Goal: Task Accomplishment & Management: Use online tool/utility

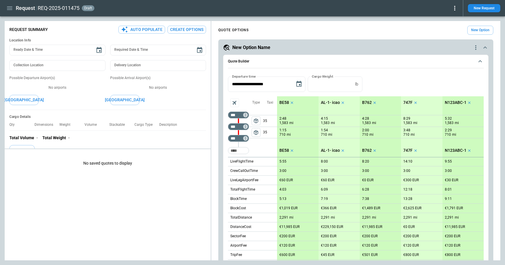
click at [260, 30] on div "QUOTE OPTIONS New Option" at bounding box center [355, 30] width 275 height 9
click at [357, 7] on button "New Request" at bounding box center [484, 8] width 32 height 8
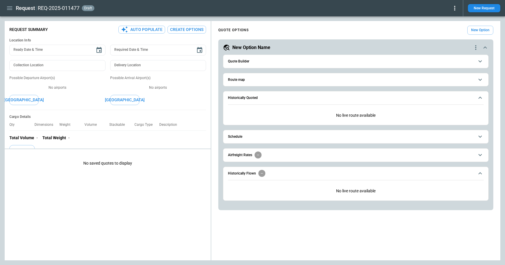
click at [250, 78] on span "Route map" at bounding box center [351, 80] width 246 height 4
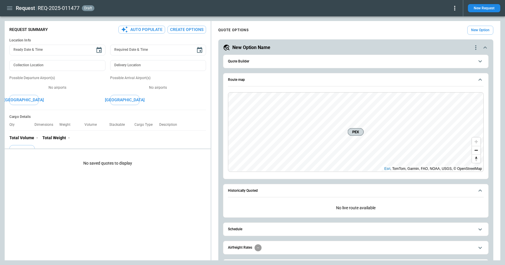
click at [252, 63] on span "Quote Builder" at bounding box center [351, 62] width 246 height 4
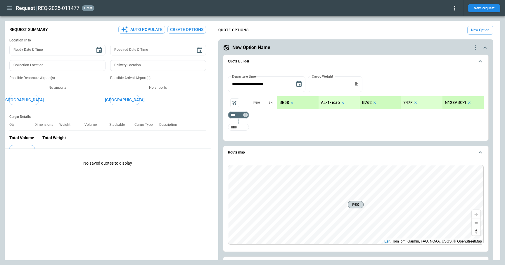
click at [240, 130] on input "Too short" at bounding box center [238, 127] width 19 height 11
type input "***"
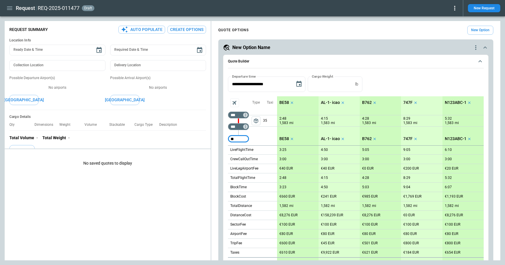
type input "*"
type input "***"
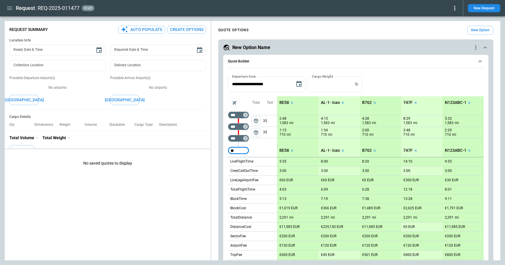
type input "*"
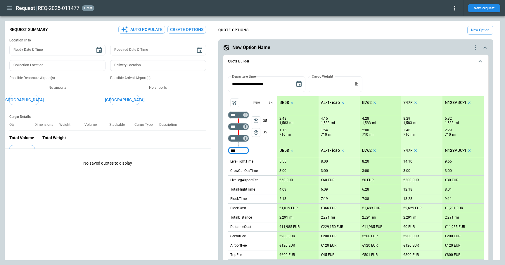
type input "***"
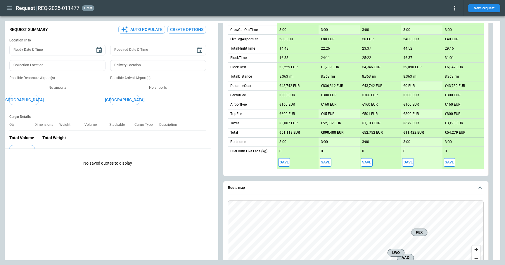
scroll to position [151, 0]
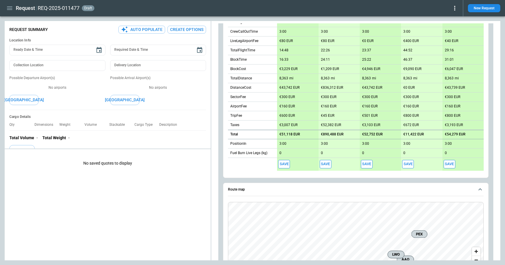
click at [285, 164] on button "Save" at bounding box center [284, 164] width 12 height 8
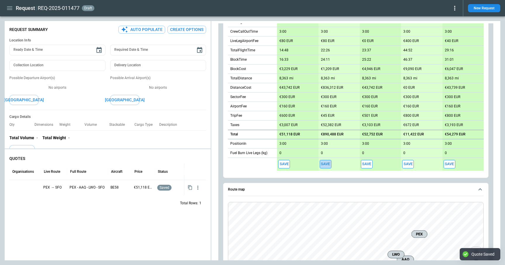
click at [327, 165] on button "Save" at bounding box center [326, 164] width 12 height 8
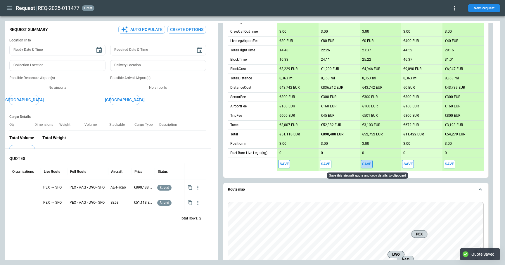
click at [357, 164] on button "Save" at bounding box center [367, 164] width 12 height 8
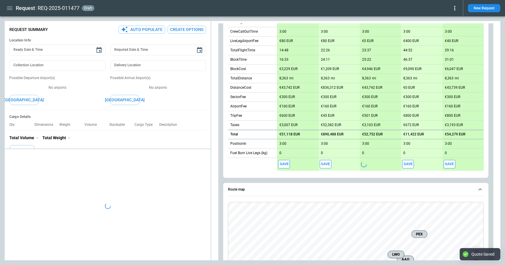
click at [357, 164] on button "Save" at bounding box center [408, 164] width 12 height 8
click at [357, 165] on button "Save" at bounding box center [449, 164] width 12 height 8
type textarea "*"
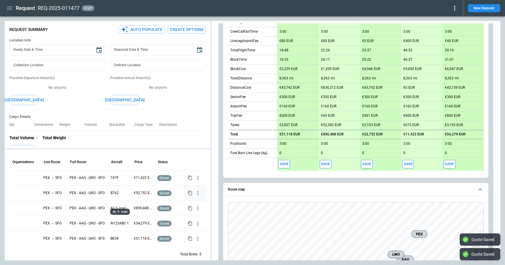
scroll to position [16, 0]
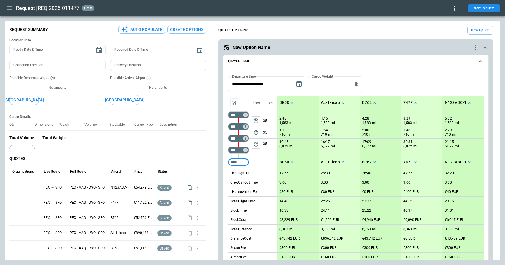
scroll to position [16, 0]
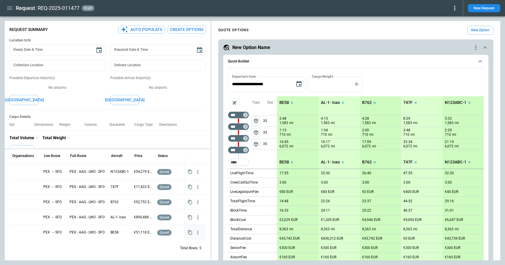
click at [22, 233] on div at bounding box center [25, 233] width 27 height 10
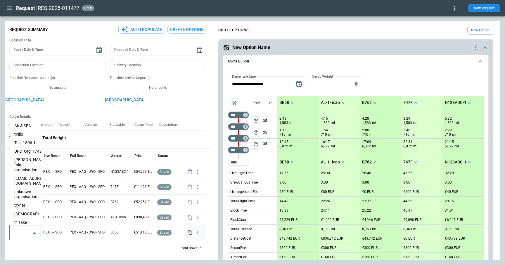
click at [22, 233] on input "text" at bounding box center [20, 233] width 17 height 10
click at [22, 126] on li "Air & SEA" at bounding box center [25, 126] width 31 height 8
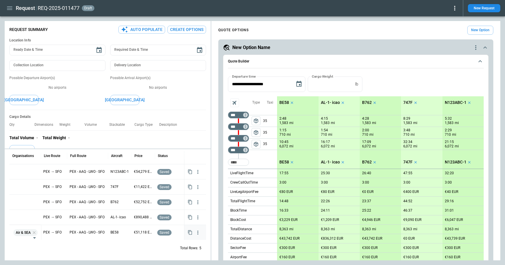
click at [80, 244] on div "Total Rows: 5" at bounding box center [107, 248] width 197 height 15
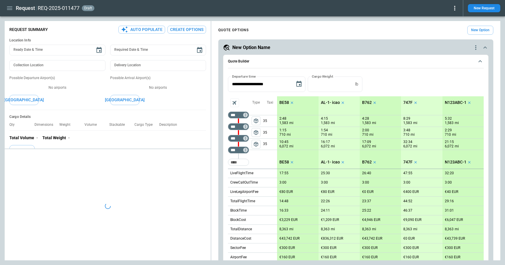
scroll to position [0, 0]
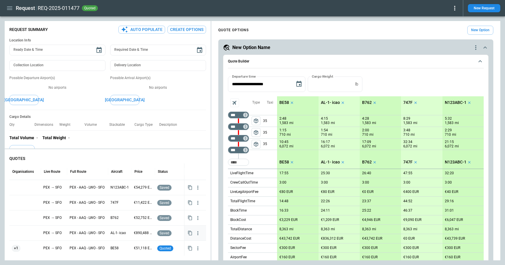
click at [15, 235] on div at bounding box center [25, 233] width 27 height 10
click at [18, 234] on div at bounding box center [25, 233] width 27 height 10
click at [18, 234] on input "text" at bounding box center [20, 234] width 17 height 10
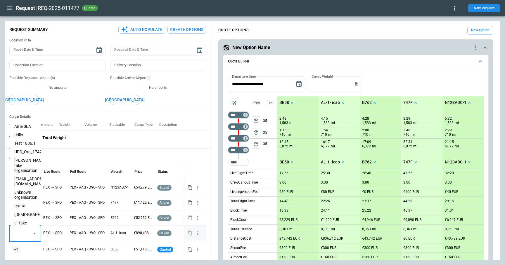
click at [23, 202] on li "trynta" at bounding box center [25, 206] width 31 height 8
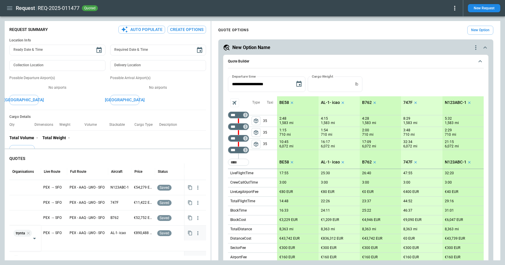
click at [68, 254] on div "PEX - AAQ - LWO - SFO" at bounding box center [87, 258] width 41 height 15
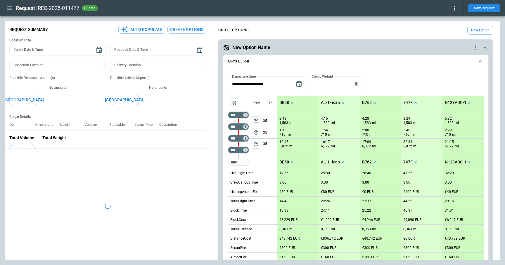
type textarea "*"
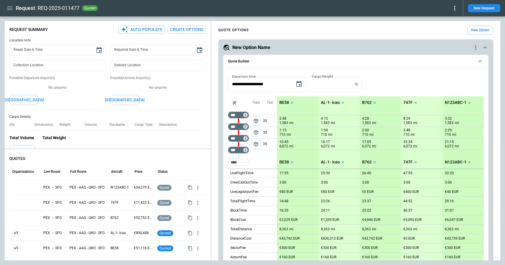
click at [455, 8] on icon at bounding box center [454, 8] width 7 height 7
click at [445, 20] on button "Confirm" at bounding box center [447, 18] width 19 height 8
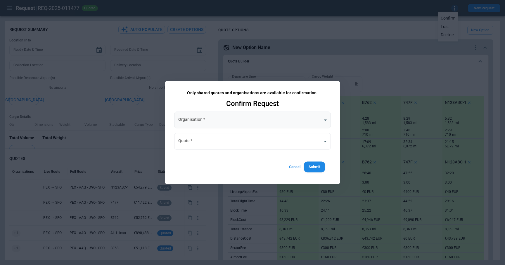
click at [230, 122] on body "Request REQ-2025-011477 quoted New Request FindBorderBarSize Request Summary Au…" at bounding box center [252, 132] width 505 height 265
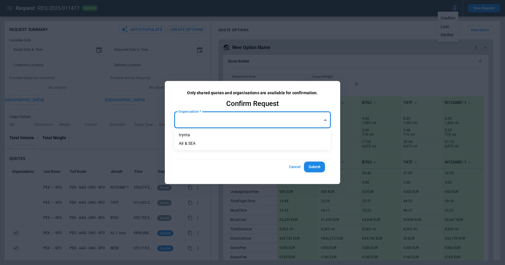
click at [222, 136] on li "trynta" at bounding box center [252, 135] width 157 height 8
type input "**********"
click at [220, 145] on body "Request REQ-2025-011477 quoted New Request FindBorderBarSize Request Summary Au…" at bounding box center [252, 132] width 505 height 265
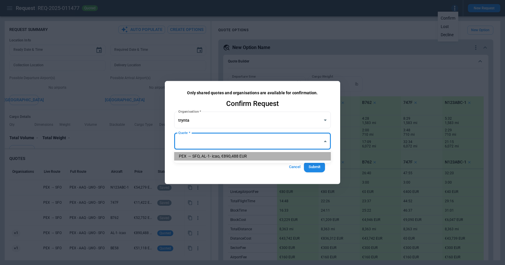
click at [219, 156] on li "PEX → SFO, AL-1- icao, €890,488 EUR" at bounding box center [252, 156] width 157 height 8
type input "**********"
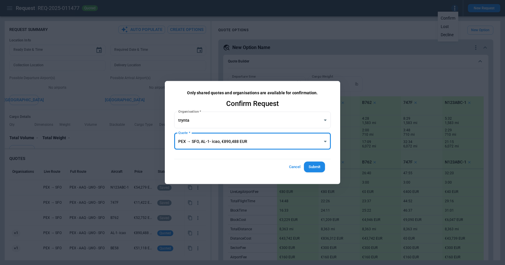
click at [316, 167] on button "Submit" at bounding box center [314, 167] width 21 height 11
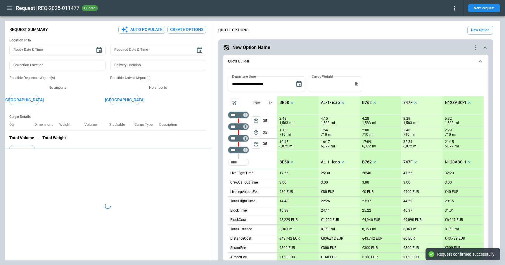
type textarea "*"
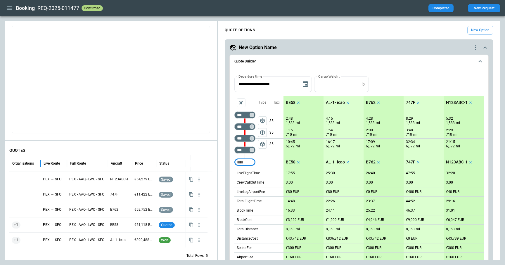
drag, startPoint x: 46, startPoint y: 165, endPoint x: 41, endPoint y: 165, distance: 5.0
click at [41, 165] on div at bounding box center [40, 163] width 3 height 16
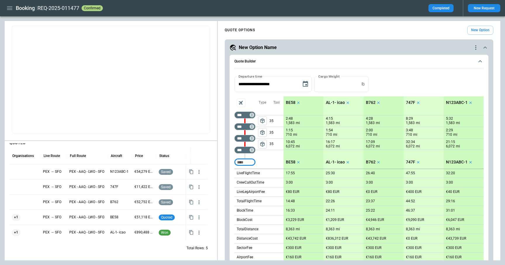
click at [11, 11] on icon "button" at bounding box center [9, 8] width 7 height 7
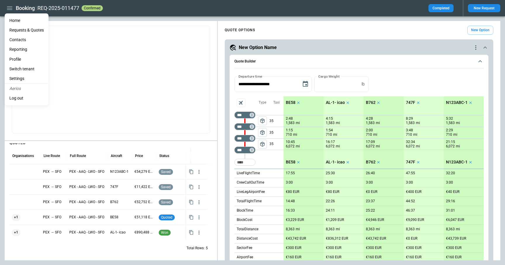
click at [230, 19] on div at bounding box center [252, 132] width 505 height 265
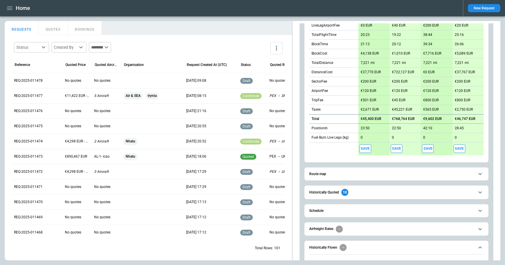
scroll to position [181, 0]
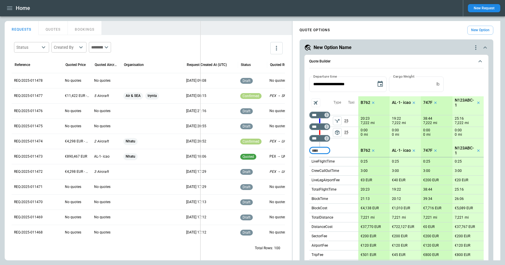
click at [192, 60] on div "FindBorderBarSize REQUESTS QUOTES BOOKINGS Status ​ Created By ​ ​ Reference Qu…" at bounding box center [252, 141] width 495 height 240
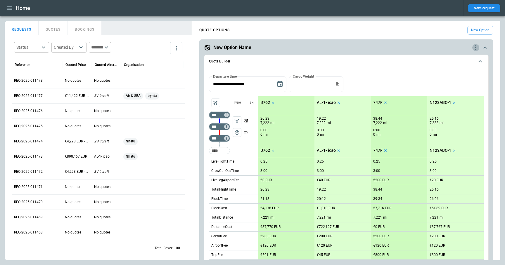
click at [477, 50] on icon "quote-option-actions" at bounding box center [475, 47] width 7 height 7
click at [459, 83] on li "Delete Quote Option" at bounding box center [453, 83] width 51 height 8
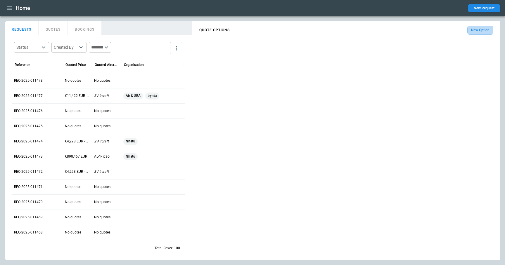
click at [476, 31] on button "New Option" at bounding box center [480, 30] width 26 height 9
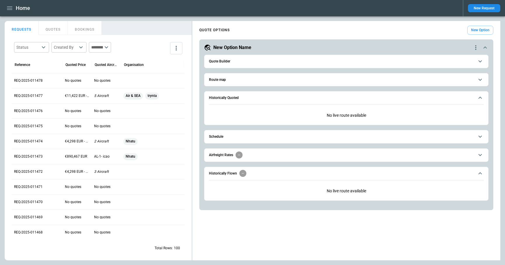
click at [238, 63] on button "Quote Builder" at bounding box center [346, 61] width 275 height 13
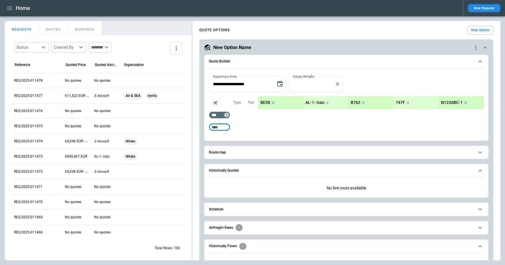
click at [225, 131] on input "Too short" at bounding box center [219, 127] width 19 height 11
type input "***"
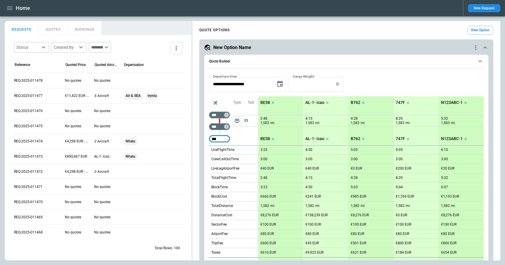
type input "***"
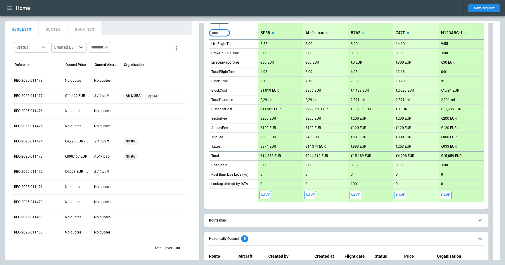
scroll to position [119, 0]
click at [245, 183] on p "Lookup aircraft by IATA" at bounding box center [229, 183] width 37 height 5
click at [303, 208] on div at bounding box center [252, 132] width 505 height 265
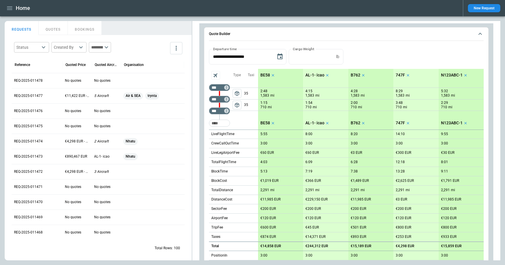
scroll to position [0, 0]
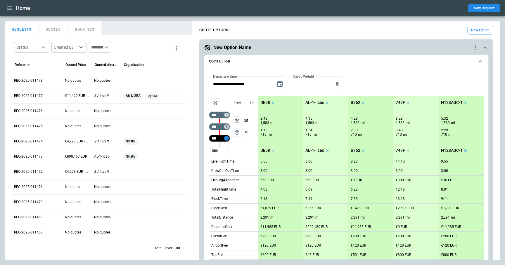
click at [227, 137] on icon "Too short" at bounding box center [226, 138] width 4 height 4
click at [235, 167] on div "Airport info" at bounding box center [238, 163] width 27 height 7
click at [206, 145] on div at bounding box center [252, 132] width 505 height 265
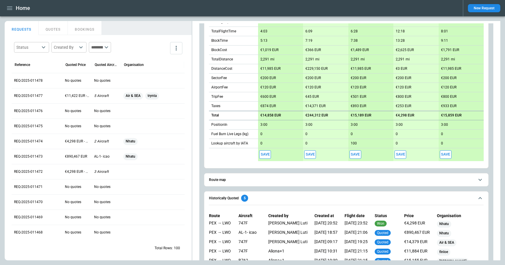
scroll to position [120, 0]
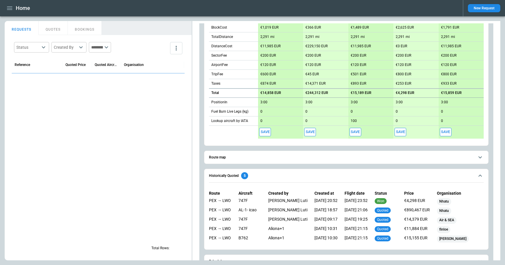
scroll to position [183, 0]
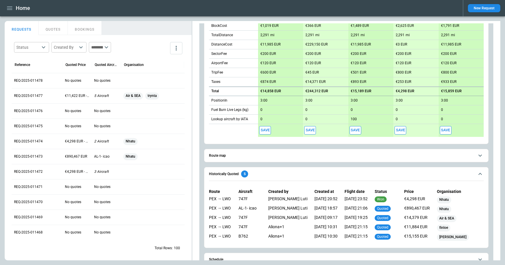
click at [353, 119] on p "100" at bounding box center [354, 119] width 6 height 4
click at [338, 142] on div "**********" at bounding box center [346, 8] width 285 height 272
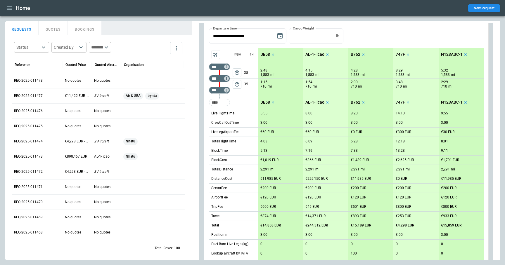
scroll to position [0, 0]
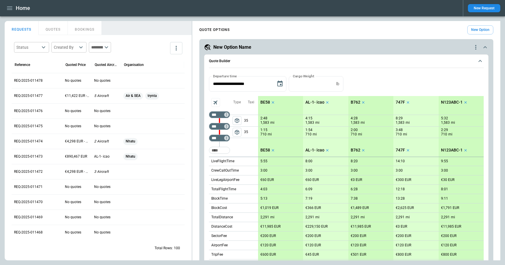
click at [273, 101] on icon "scrollable content" at bounding box center [273, 102] width 4 height 4
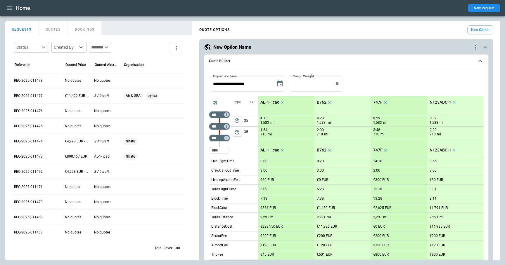
click at [281, 102] on icon "scrollable content" at bounding box center [282, 102] width 2 height 2
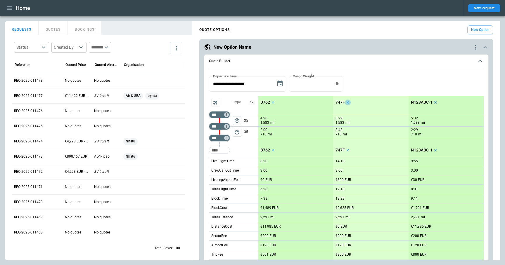
click at [348, 102] on icon "scrollable content" at bounding box center [348, 102] width 4 height 4
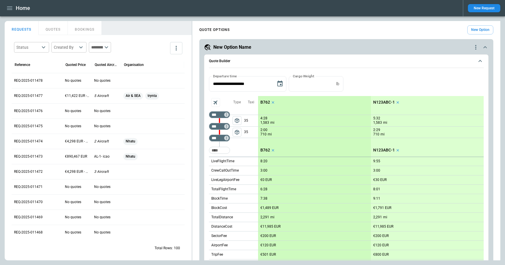
click at [398, 102] on icon "scrollable content" at bounding box center [398, 102] width 4 height 4
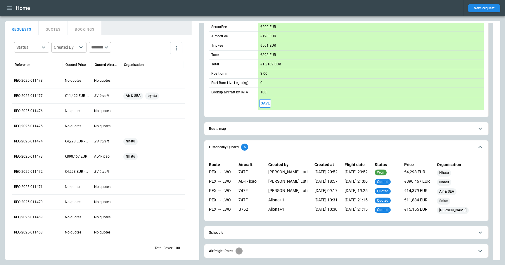
scroll to position [176, 0]
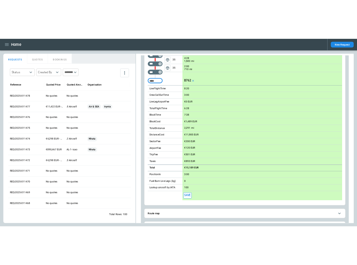
scroll to position [90, 0]
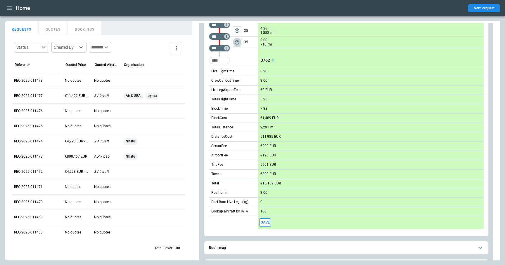
click at [238, 43] on span "package_2" at bounding box center [237, 42] width 6 height 6
click at [238, 43] on icon "left aligned" at bounding box center [237, 42] width 6 height 6
click at [237, 30] on span "package_2" at bounding box center [237, 31] width 6 height 6
click at [237, 30] on icon "left aligned" at bounding box center [237, 31] width 6 height 6
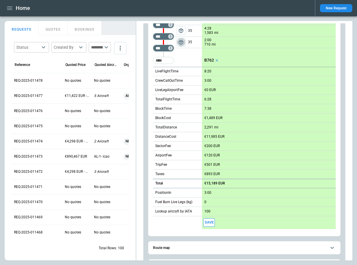
click at [183, 42] on span "package_2" at bounding box center [181, 42] width 6 height 6
click at [183, 42] on icon "left aligned" at bounding box center [181, 42] width 6 height 6
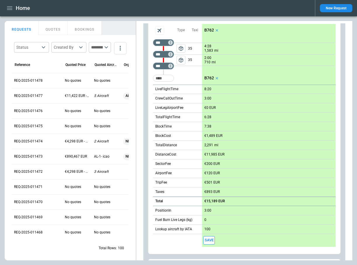
scroll to position [72, 0]
click at [183, 49] on span "package_2" at bounding box center [181, 49] width 6 height 6
click at [183, 49] on icon "left aligned" at bounding box center [181, 49] width 6 height 6
click at [165, 77] on input "Too short" at bounding box center [163, 78] width 19 height 11
type input "***"
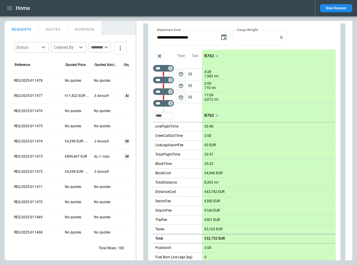
scroll to position [0, 0]
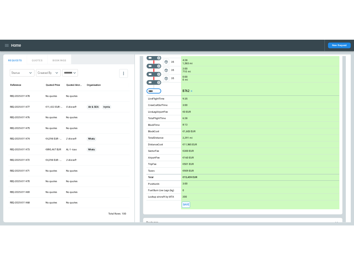
scroll to position [110, 0]
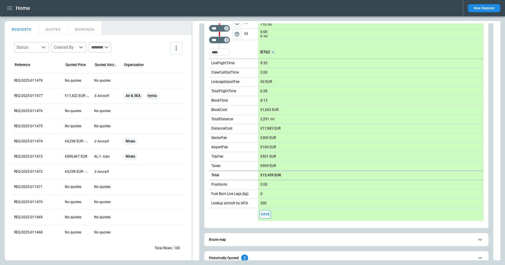
click at [194, 77] on div "**********" at bounding box center [346, 152] width 308 height 478
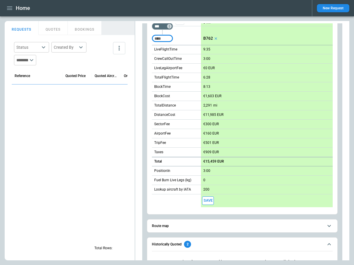
scroll to position [124, 0]
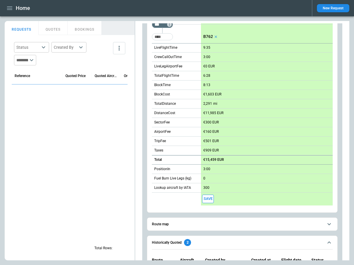
scroll to position [165, 0]
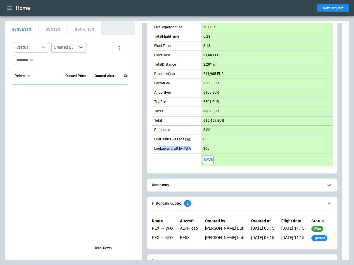
drag, startPoint x: 195, startPoint y: 149, endPoint x: 158, endPoint y: 150, distance: 37.7
click at [158, 150] on div "Lookup aircraft by IATA" at bounding box center [176, 148] width 49 height 9
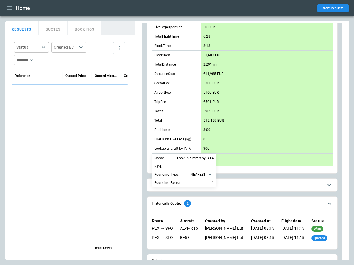
drag, startPoint x: 153, startPoint y: 149, endPoint x: 192, endPoint y: 149, distance: 38.6
click at [192, 149] on div at bounding box center [177, 132] width 354 height 265
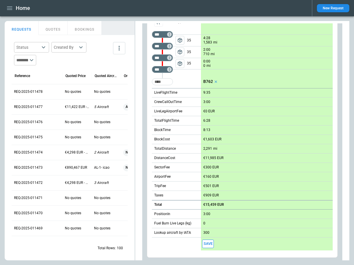
scroll to position [81, 0]
click at [181, 62] on span "package_2" at bounding box center [180, 63] width 6 height 6
click at [179, 51] on span "package_2" at bounding box center [180, 52] width 6 height 6
click at [179, 51] on icon "left aligned" at bounding box center [180, 52] width 5 height 4
click at [179, 39] on span "package_2" at bounding box center [180, 40] width 6 height 6
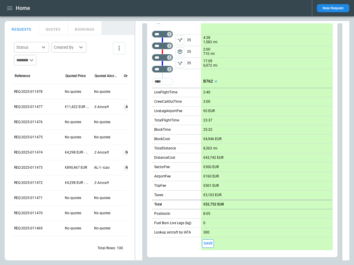
click at [181, 63] on icon "left aligned" at bounding box center [180, 63] width 6 height 6
click at [181, 50] on span "package_2" at bounding box center [180, 52] width 6 height 6
click at [180, 50] on icon "left aligned" at bounding box center [180, 52] width 6 height 6
drag, startPoint x: 152, startPoint y: 232, endPoint x: 193, endPoint y: 232, distance: 40.6
click at [193, 232] on div "Lookup aircraft by IATA" at bounding box center [176, 232] width 49 height 9
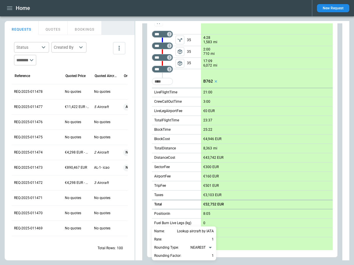
copy p "Lookup aircraft by IATA"
click at [338, 247] on div at bounding box center [177, 132] width 354 height 265
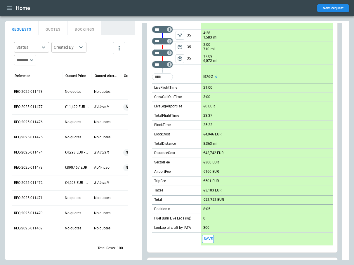
scroll to position [86, 0]
click at [180, 45] on span "package_2" at bounding box center [180, 47] width 6 height 6
click at [179, 57] on span "package_2" at bounding box center [180, 58] width 6 height 6
click at [180, 45] on icon "left aligned" at bounding box center [180, 47] width 6 height 6
click at [182, 35] on icon "left aligned" at bounding box center [180, 35] width 6 height 6
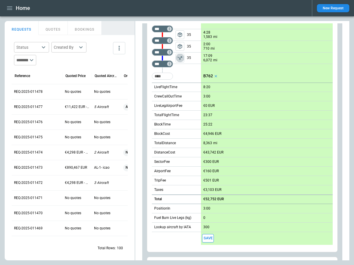
click at [180, 59] on icon "left aligned" at bounding box center [180, 58] width 5 height 4
click at [180, 43] on button "package_2" at bounding box center [180, 46] width 9 height 9
click at [181, 34] on span "package_2" at bounding box center [180, 35] width 6 height 6
click at [182, 48] on icon "left aligned" at bounding box center [180, 47] width 6 height 6
click at [181, 58] on span "package_2" at bounding box center [180, 58] width 6 height 6
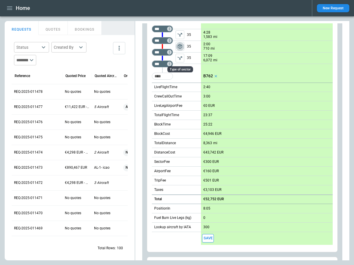
click at [178, 46] on span "package_2" at bounding box center [180, 47] width 6 height 6
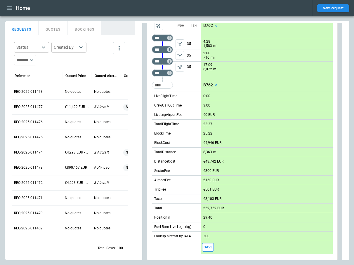
scroll to position [0, 0]
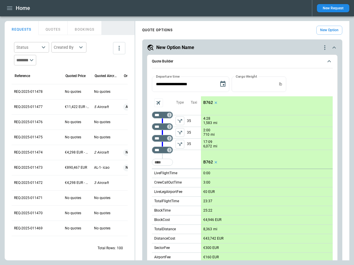
click at [332, 8] on button "New Request" at bounding box center [333, 8] width 32 height 8
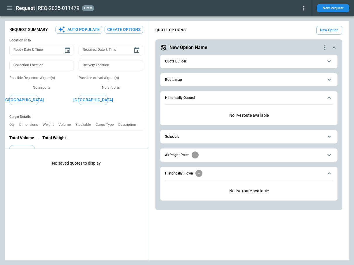
click at [196, 58] on button "Quote Builder" at bounding box center [249, 61] width 168 height 13
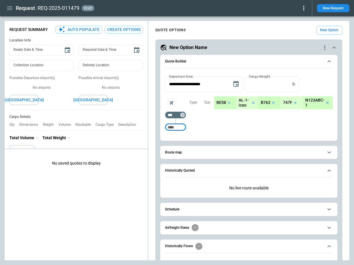
click at [178, 130] on input "Too short" at bounding box center [175, 127] width 19 height 11
type input "***"
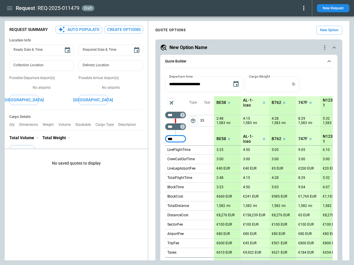
type input "***"
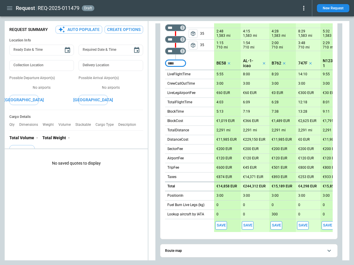
scroll to position [179, 0]
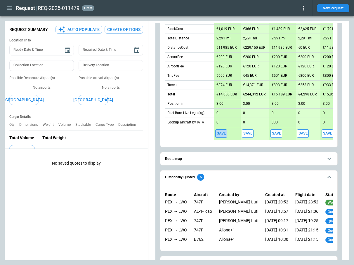
click at [220, 137] on button "Save" at bounding box center [221, 133] width 12 height 8
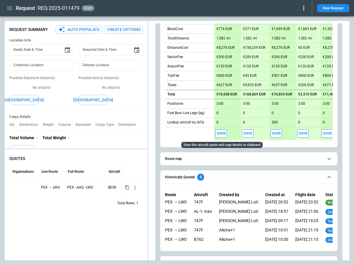
type textarea "*"
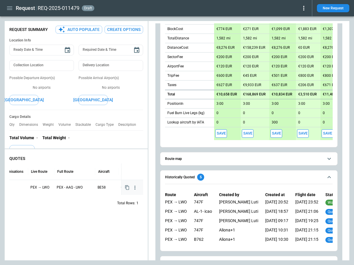
scroll to position [0, 0]
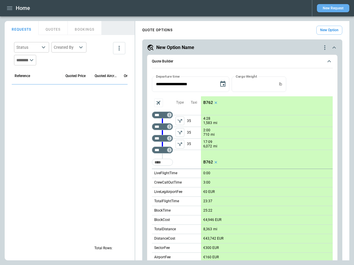
click at [329, 7] on button "New Request" at bounding box center [333, 8] width 32 height 8
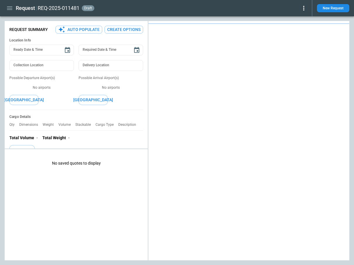
type textarea "*"
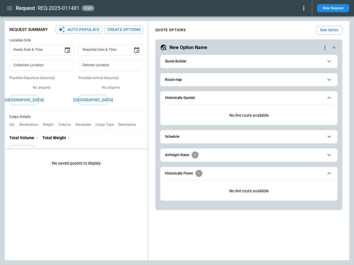
click at [179, 65] on button "Quote Builder" at bounding box center [249, 61] width 168 height 13
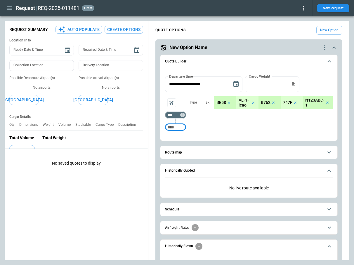
click at [174, 125] on input "Too short" at bounding box center [175, 127] width 19 height 11
type input "***"
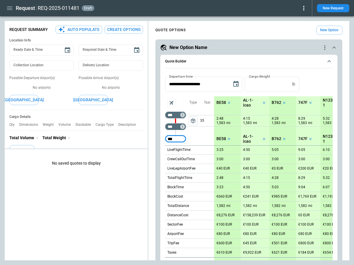
type input "***"
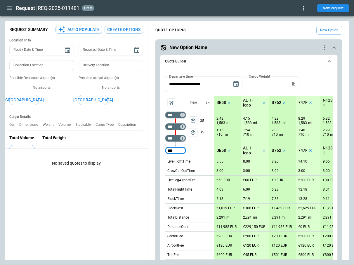
type input "***"
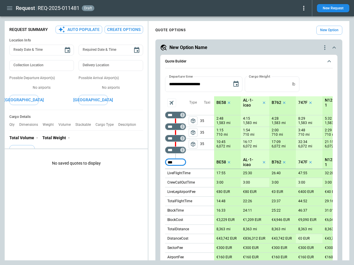
type input "***"
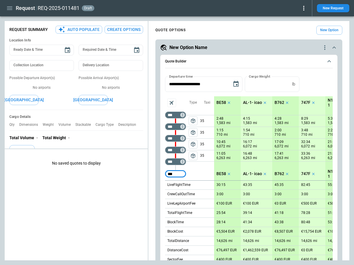
type input "***"
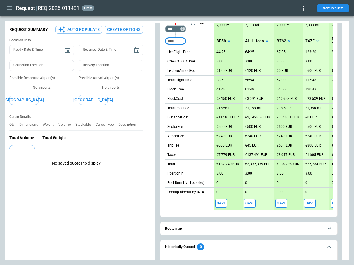
scroll to position [209, 0]
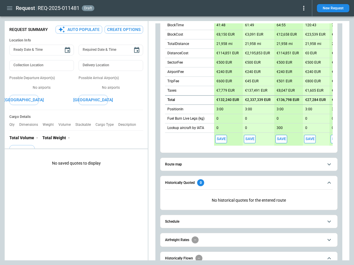
click at [219, 139] on button "Save" at bounding box center [221, 139] width 12 height 8
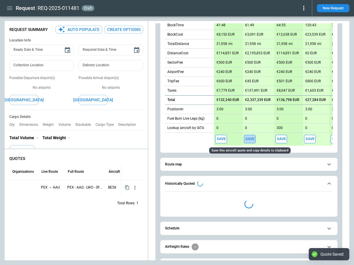
click at [247, 140] on button "Save" at bounding box center [250, 139] width 12 height 8
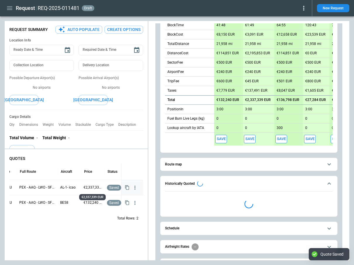
scroll to position [0, 60]
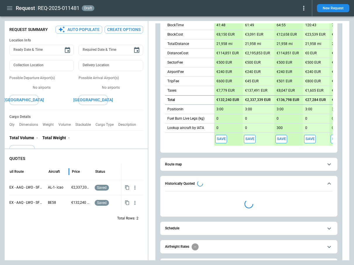
drag, startPoint x: 68, startPoint y: 172, endPoint x: 56, endPoint y: 171, distance: 12.0
click at [56, 171] on div "Aircraft" at bounding box center [57, 172] width 23 height 16
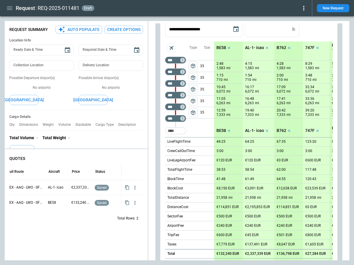
scroll to position [0, 0]
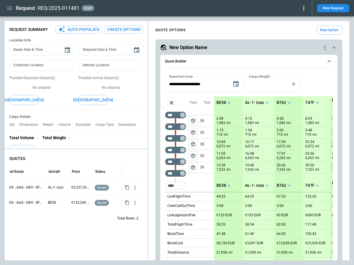
click at [255, 103] on p "AL-1- icao" at bounding box center [254, 102] width 19 height 5
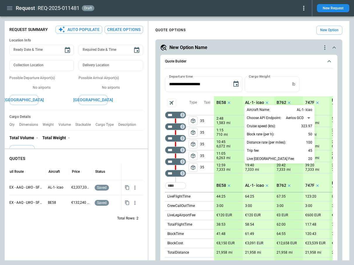
click at [309, 110] on p "AL-1- icao" at bounding box center [304, 109] width 15 height 5
click at [305, 64] on div at bounding box center [177, 132] width 354 height 265
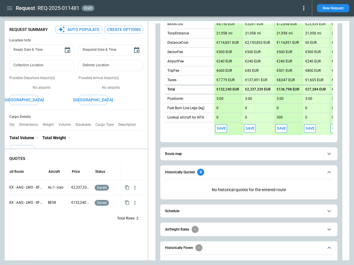
scroll to position [204, 0]
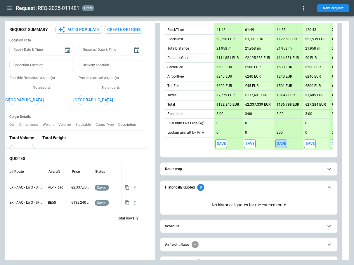
click at [282, 144] on button "Save" at bounding box center [281, 144] width 12 height 8
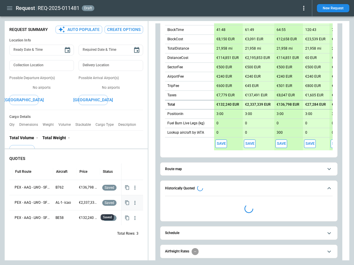
scroll to position [0, 0]
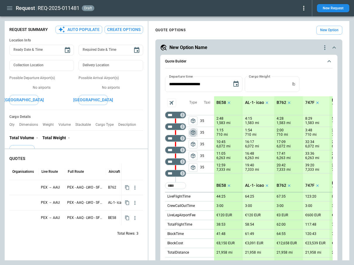
click at [193, 132] on span "package_2" at bounding box center [193, 133] width 6 height 6
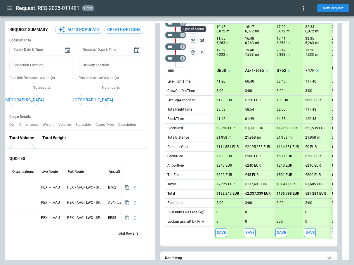
click at [225, 230] on button "Save" at bounding box center [221, 233] width 12 height 8
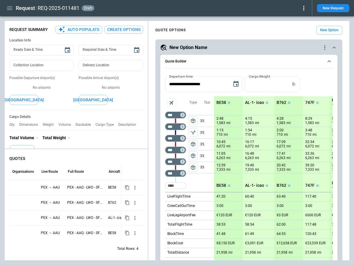
click at [194, 120] on span "package_2" at bounding box center [193, 121] width 6 height 6
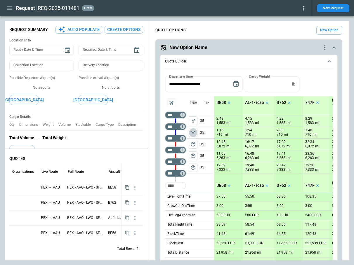
click at [194, 133] on icon "left aligned" at bounding box center [193, 133] width 6 height 6
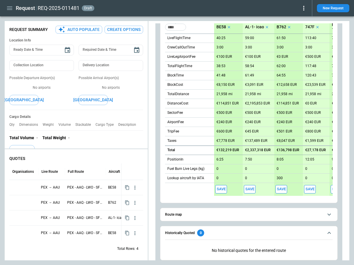
click at [219, 188] on button "Save" at bounding box center [221, 189] width 12 height 8
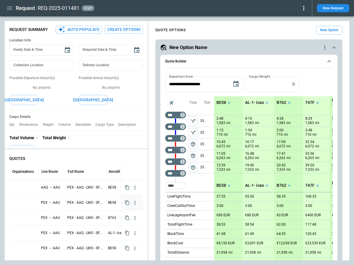
scroll to position [0, 60]
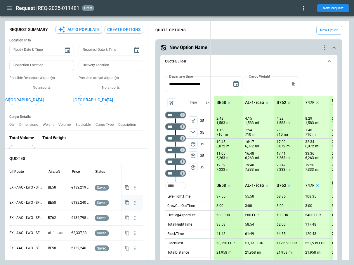
click at [210, 124] on div "FindBorderBarSize Request Summary Auto Populate Create Options Location Info Re…" at bounding box center [177, 141] width 345 height 240
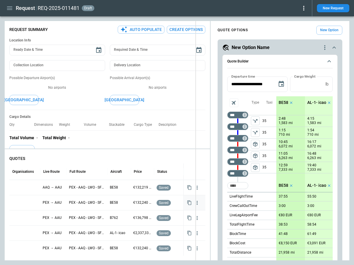
click at [196, 111] on div "FindBorderBarSize Request Summary Auto Populate Create Options Location Info Re…" at bounding box center [177, 141] width 345 height 240
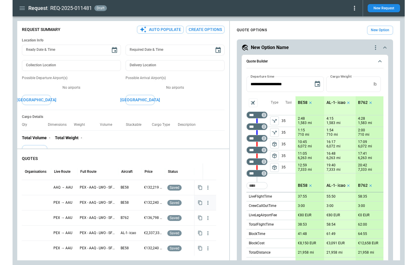
scroll to position [0, 0]
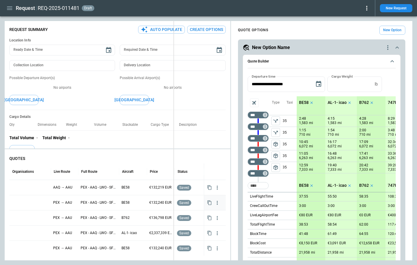
click at [174, 64] on div "FindBorderBarSize Request Summary Auto Populate Create Options Location Info Re…" at bounding box center [209, 141] width 408 height 240
type textarea "*"
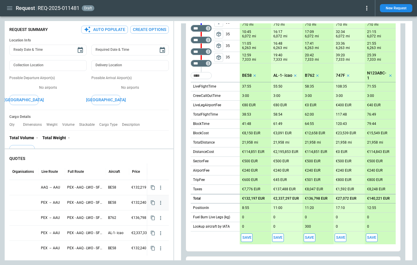
scroll to position [43, 0]
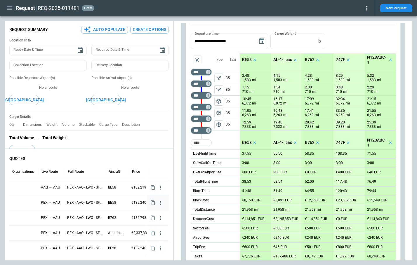
click at [255, 59] on icon "scrollable content" at bounding box center [255, 60] width 4 height 4
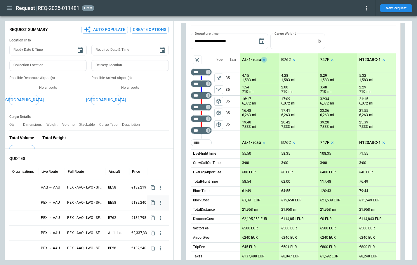
click at [262, 60] on icon "scrollable content" at bounding box center [264, 60] width 4 height 4
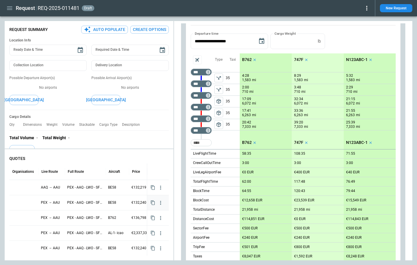
click at [308, 60] on icon "scrollable content" at bounding box center [306, 60] width 4 height 4
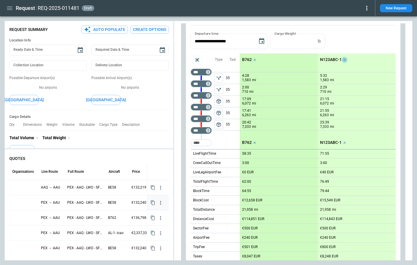
click at [344, 59] on icon "scrollable content" at bounding box center [345, 60] width 4 height 4
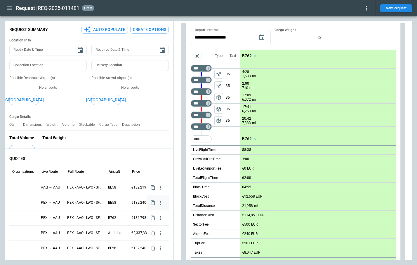
scroll to position [11, 0]
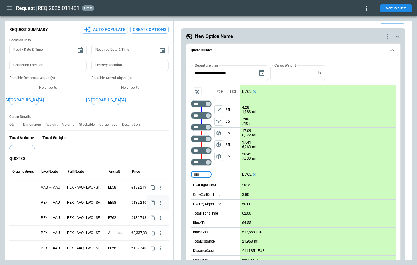
click at [207, 174] on input "Too short" at bounding box center [201, 174] width 19 height 11
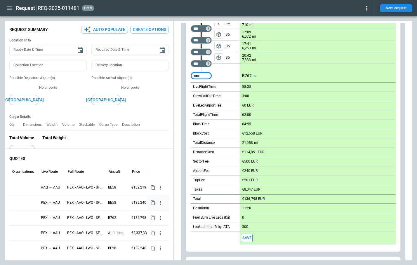
scroll to position [109, 0]
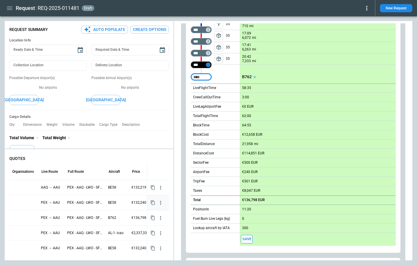
click at [208, 63] on icon "Too short" at bounding box center [208, 64] width 1 height 3
click at [213, 81] on p "Delete" at bounding box center [213, 80] width 10 height 5
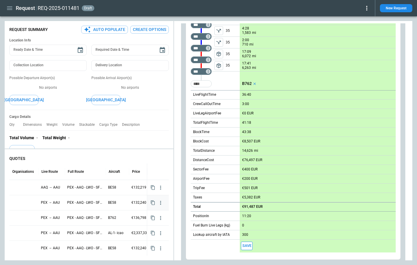
scroll to position [90, 0]
click at [207, 59] on icon "Too short" at bounding box center [208, 60] width 4 height 4
click at [212, 76] on p "Delete" at bounding box center [213, 75] width 10 height 5
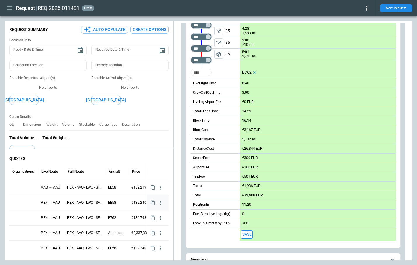
click at [204, 73] on input "Too short" at bounding box center [201, 72] width 19 height 11
type input "***"
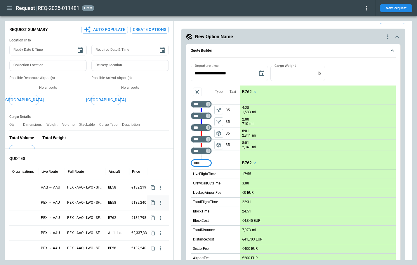
scroll to position [0, 0]
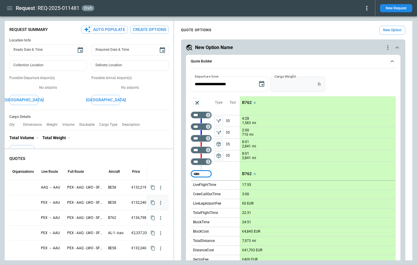
click at [315, 82] on input "*" at bounding box center [292, 84] width 45 height 15
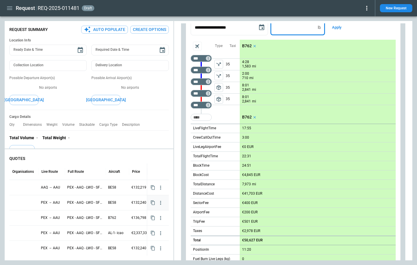
scroll to position [50, 0]
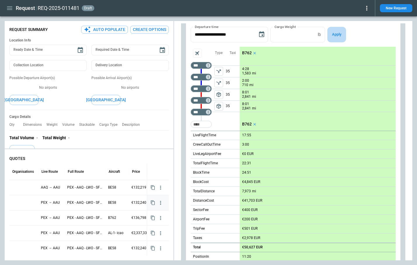
click at [338, 37] on button "Apply" at bounding box center [336, 34] width 19 height 15
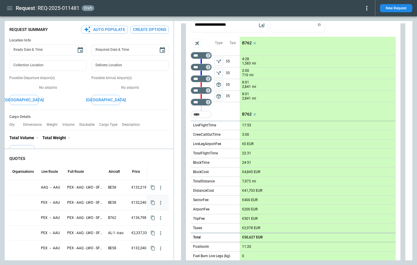
scroll to position [37, 0]
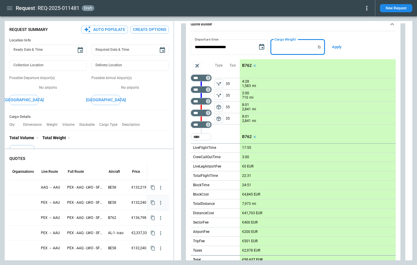
click at [315, 44] on input "*" at bounding box center [292, 46] width 45 height 15
type input "*"
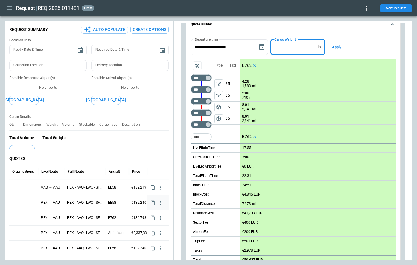
click at [315, 44] on input "*" at bounding box center [292, 46] width 45 height 15
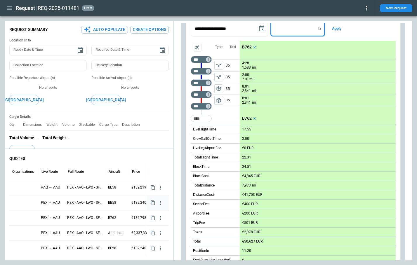
scroll to position [56, 0]
click at [337, 30] on button "Apply" at bounding box center [336, 27] width 19 height 15
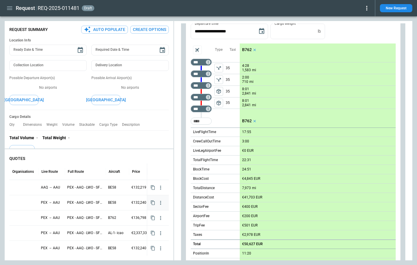
scroll to position [2, 0]
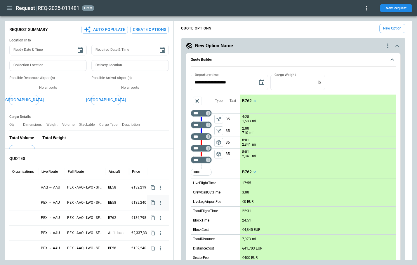
click at [248, 100] on p "B762" at bounding box center [247, 100] width 10 height 5
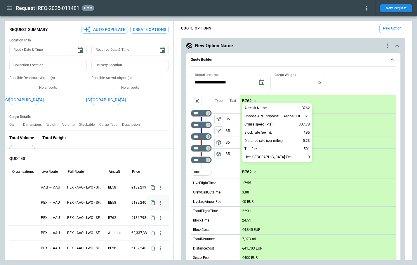
click at [294, 117] on body "Request REQ-2025-011481 draft New Request FindBorderBarSize Request Summary Aut…" at bounding box center [208, 132] width 417 height 265
click at [341, 76] on div at bounding box center [208, 132] width 417 height 265
click at [354, 75] on div at bounding box center [208, 132] width 417 height 265
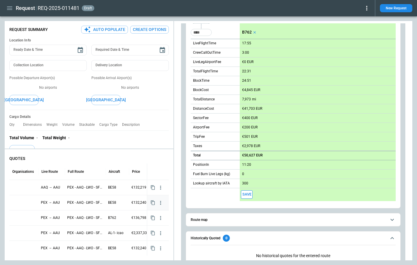
scroll to position [203, 0]
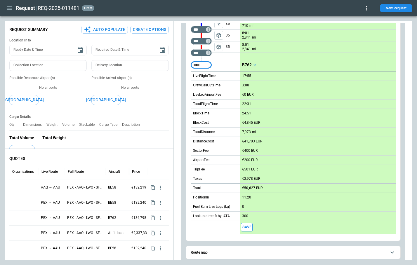
scroll to position [103, 0]
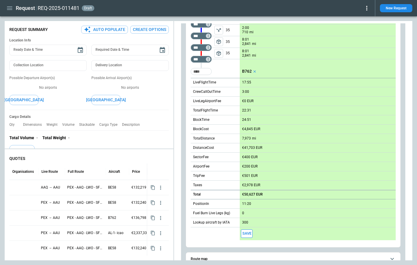
type textarea "*"
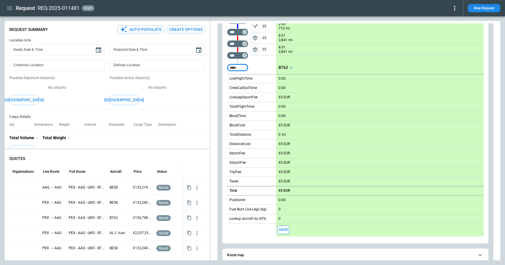
type textarea "*"
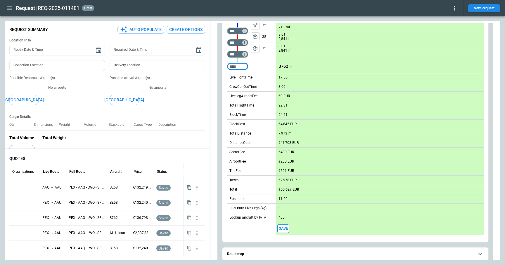
scroll to position [108, 0]
click at [289, 188] on p "€50,627 EUR" at bounding box center [288, 189] width 21 height 4
type input "********"
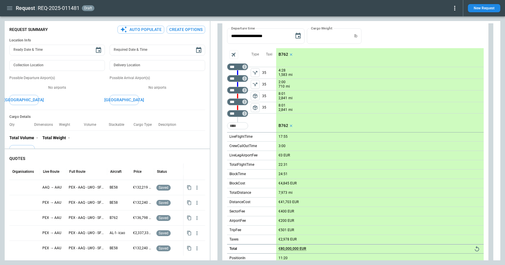
scroll to position [48, 0]
click at [297, 37] on icon "Choose date, selected date is Sep 30, 2025" at bounding box center [297, 36] width 7 height 7
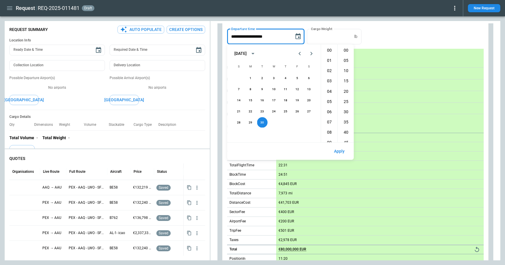
scroll to position [123, 0]
click at [307, 111] on button "27" at bounding box center [309, 111] width 11 height 11
type input "**********"
click at [334, 154] on button "Apply" at bounding box center [339, 151] width 20 height 13
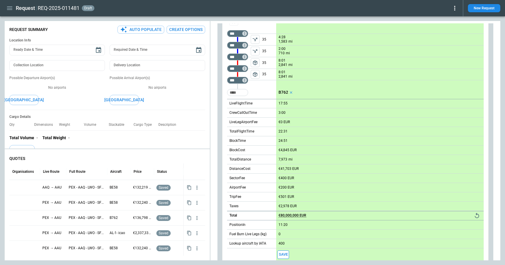
scroll to position [79, 0]
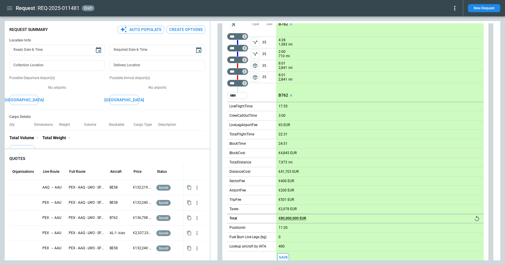
click at [263, 54] on p "35" at bounding box center [269, 53] width 14 height 11
type input "**"
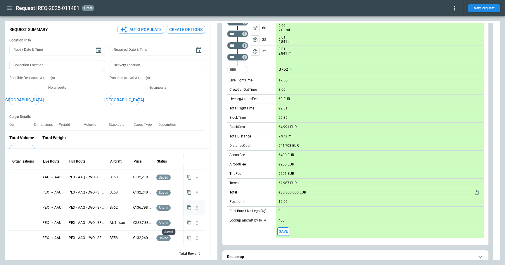
scroll to position [16, 0]
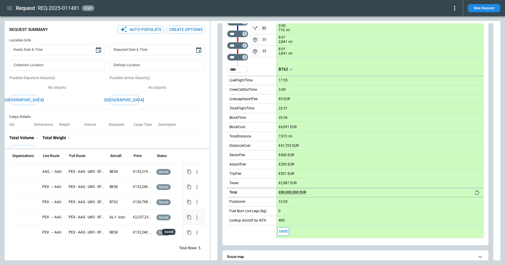
click at [166, 219] on span "saved" at bounding box center [163, 218] width 12 height 4
